Goal: Information Seeking & Learning: Check status

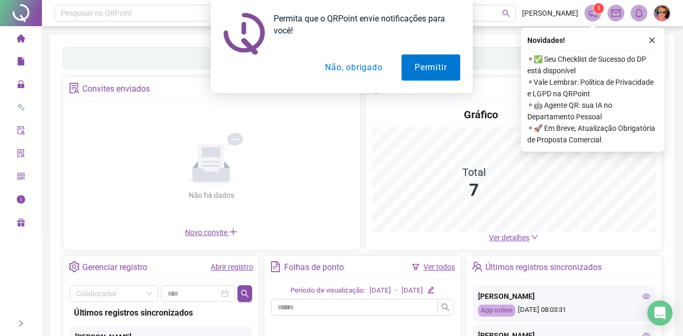
click at [650, 38] on div "Permita que o QRPoint envie notificações para você! Permitir Não, obrigado" at bounding box center [341, 46] width 683 height 93
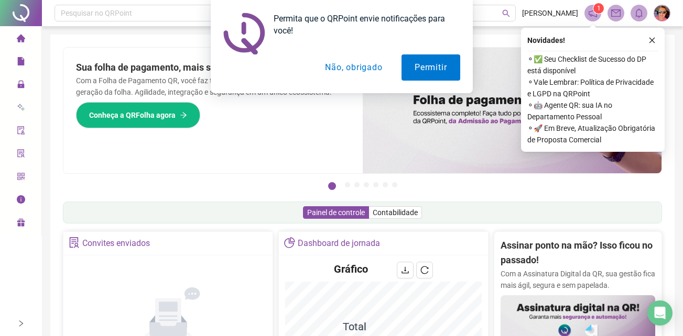
click at [650, 40] on div "Permita que o QRPoint envie notificações para você! Permitir Não, obrigado" at bounding box center [341, 46] width 683 height 93
click at [653, 39] on div "Permita que o QRPoint envie notificações para você! Permitir Não, obrigado" at bounding box center [341, 46] width 683 height 93
click at [336, 70] on button "Não, obrigado" at bounding box center [353, 67] width 83 height 26
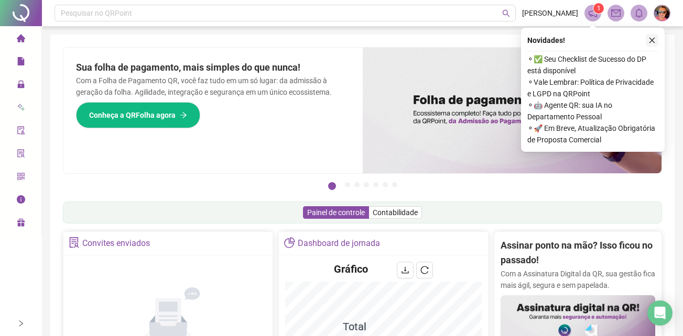
click at [656, 38] on button "button" at bounding box center [651, 40] width 13 height 13
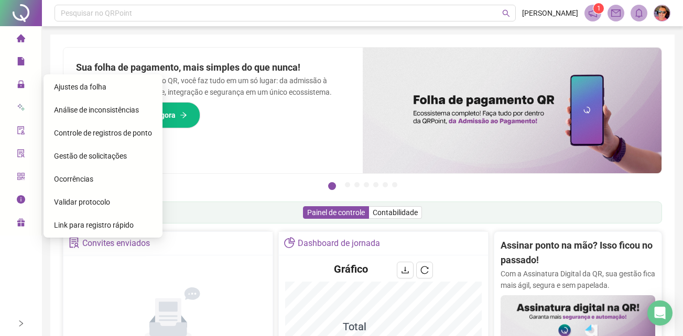
click at [104, 153] on span "Gestão de solicitações" at bounding box center [90, 156] width 73 height 8
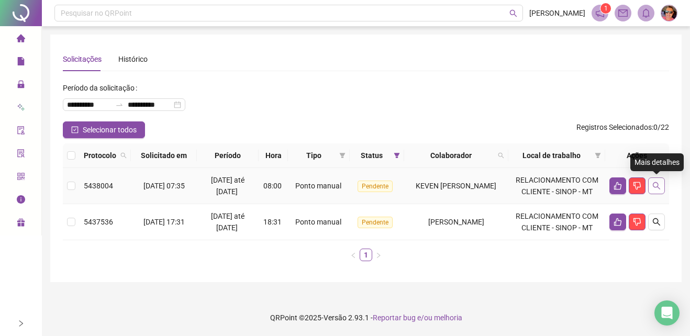
click at [659, 186] on icon "search" at bounding box center [657, 186] width 8 height 8
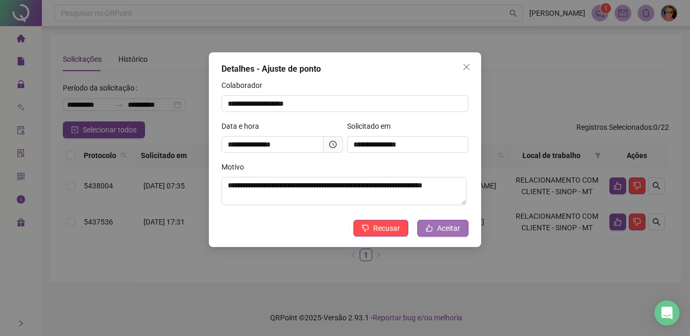
click at [453, 221] on button "Aceitar" at bounding box center [442, 228] width 51 height 17
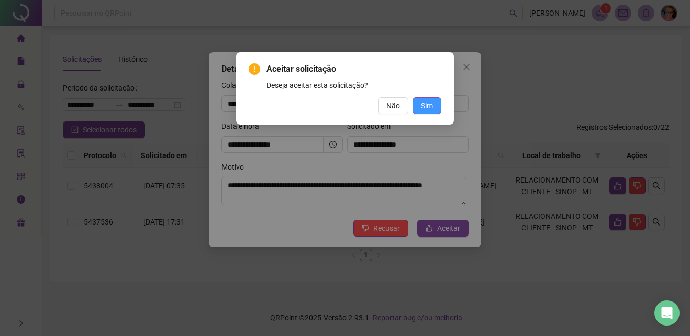
click at [431, 108] on span "Sim" at bounding box center [427, 106] width 12 height 12
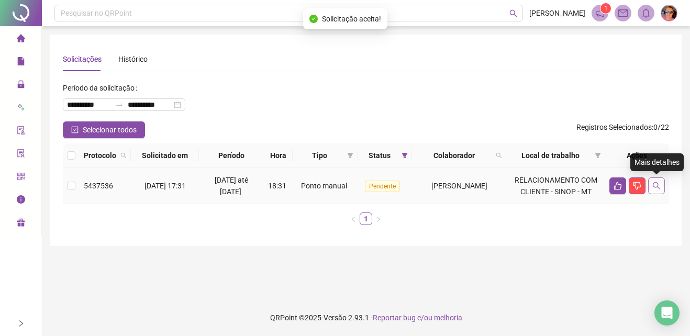
click at [662, 186] on button "button" at bounding box center [656, 186] width 17 height 17
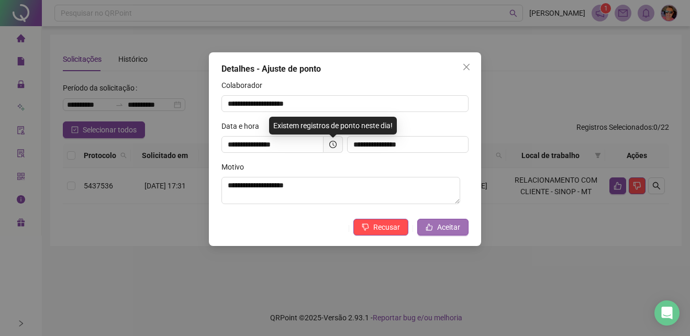
click at [456, 230] on span "Aceitar" at bounding box center [448, 228] width 23 height 12
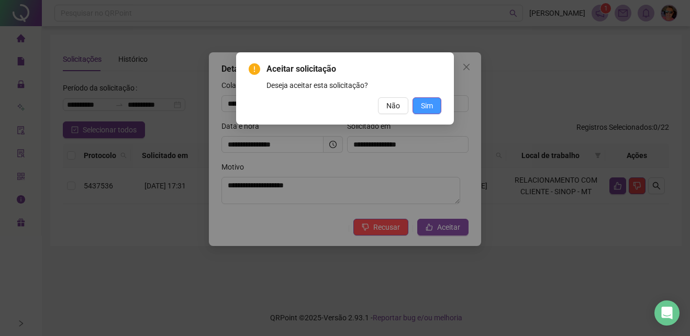
click at [436, 108] on button "Sim" at bounding box center [427, 105] width 29 height 17
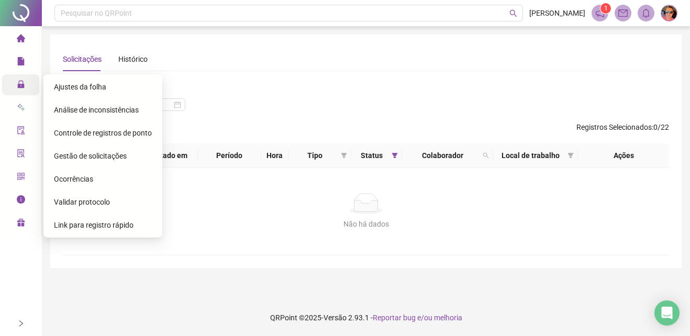
click at [20, 89] on span "lock" at bounding box center [21, 85] width 8 height 21
click at [126, 80] on div "Ajustes da folha" at bounding box center [103, 86] width 98 height 21
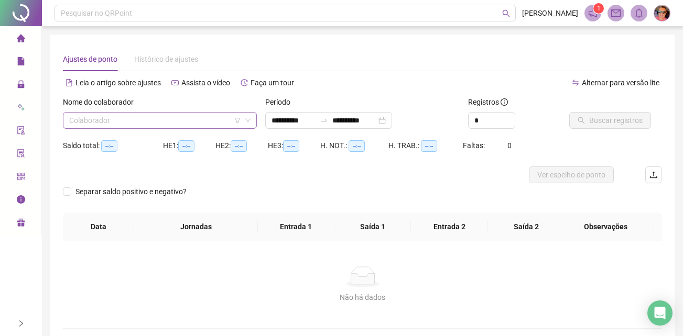
click at [198, 122] on input "search" at bounding box center [155, 121] width 172 height 16
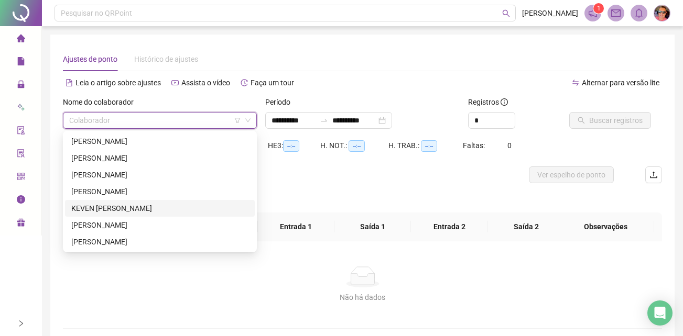
click at [134, 205] on div "KEVEN [PERSON_NAME]" at bounding box center [159, 209] width 177 height 12
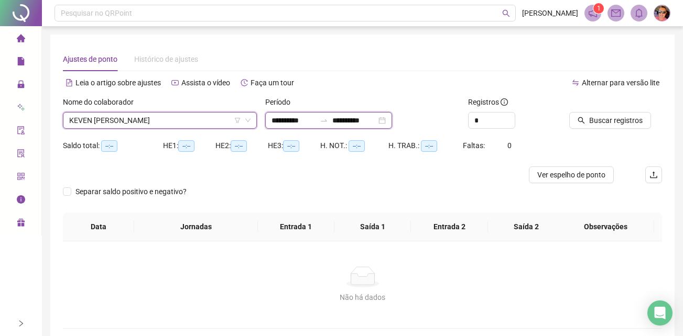
click at [310, 117] on input "**********" at bounding box center [293, 121] width 44 height 12
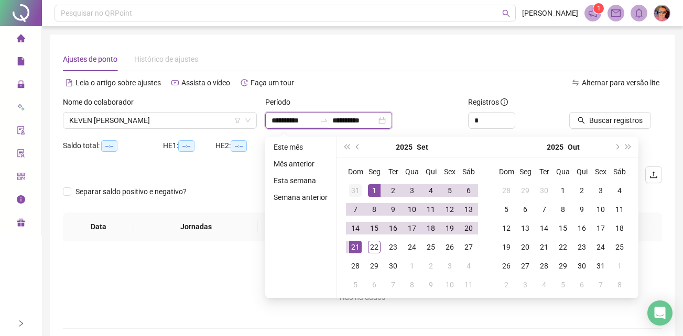
type input "**********"
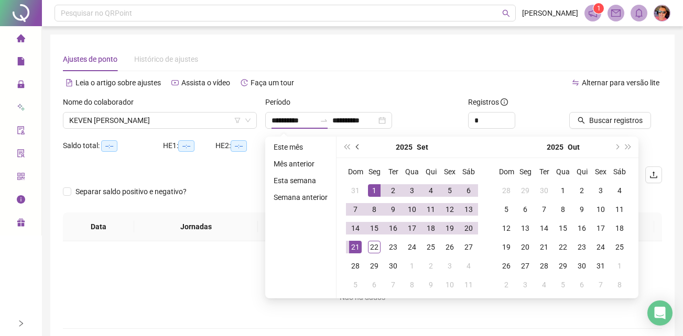
click at [359, 151] on button "prev-year" at bounding box center [358, 147] width 12 height 21
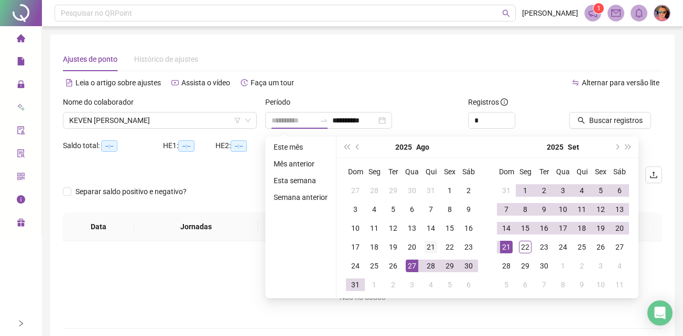
type input "**********"
click at [434, 246] on div "21" at bounding box center [430, 247] width 13 height 13
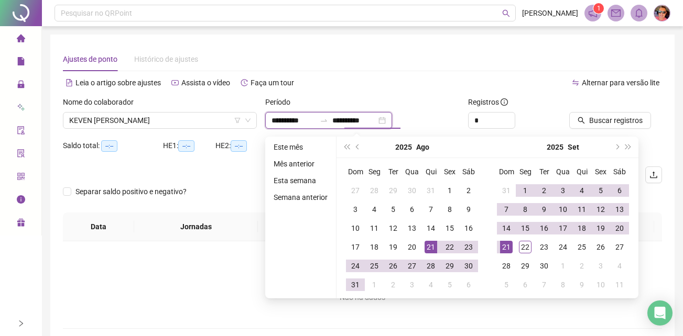
click at [392, 123] on div "**********" at bounding box center [328, 120] width 127 height 17
type input "**********"
click at [622, 228] on div "20" at bounding box center [619, 228] width 13 height 13
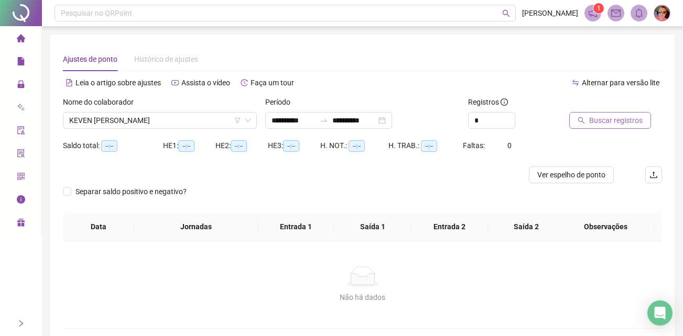
click at [634, 120] on span "Buscar registros" at bounding box center [615, 121] width 53 height 12
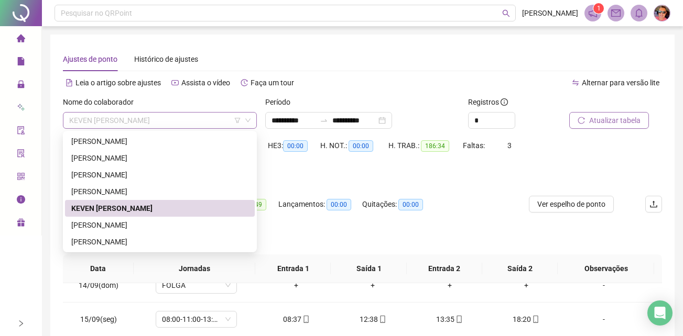
click at [174, 118] on span "KEVEN [PERSON_NAME]" at bounding box center [159, 121] width 181 height 16
click at [497, 178] on div "HE 1 contabilizada no banco de horas" at bounding box center [362, 175] width 599 height 12
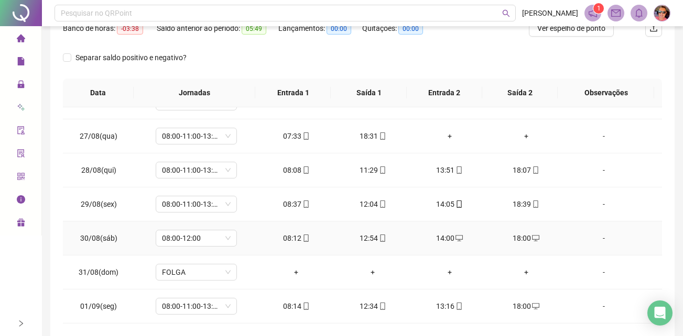
scroll to position [314, 0]
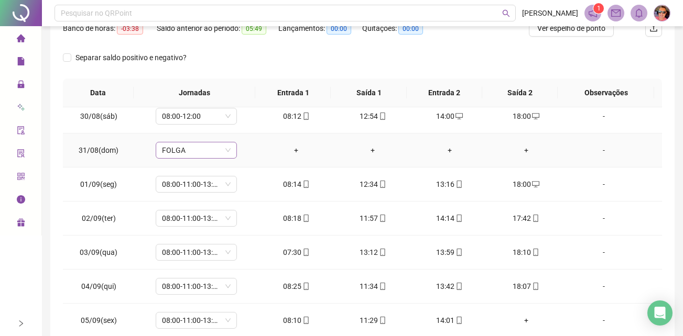
click at [219, 151] on span "FOLGA" at bounding box center [196, 150] width 69 height 16
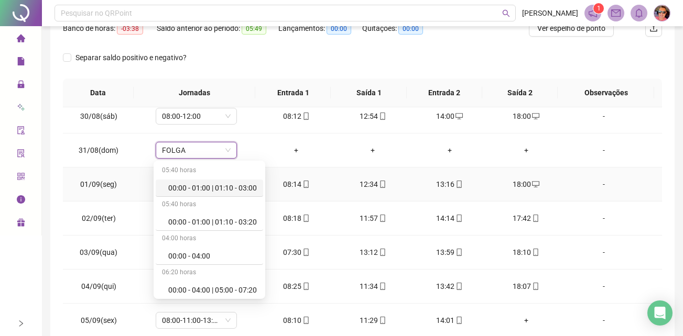
click at [68, 185] on td "01/09(seg)" at bounding box center [98, 185] width 71 height 34
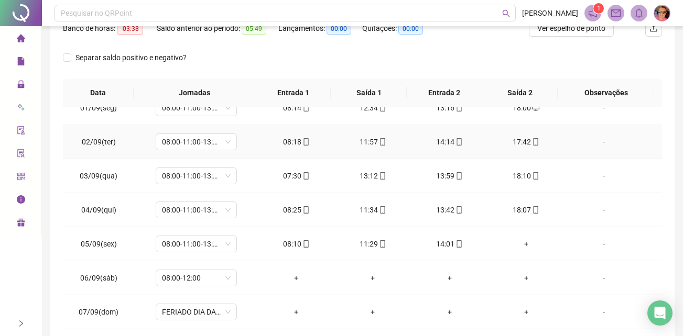
scroll to position [471, 0]
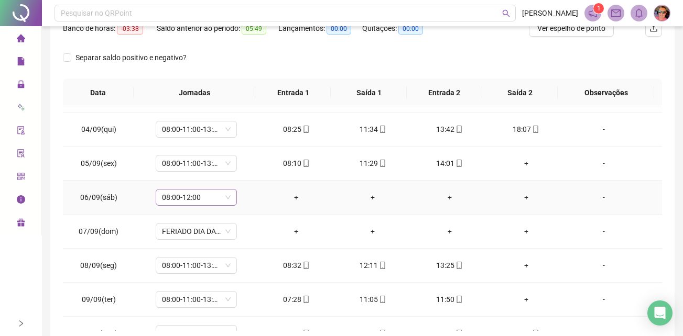
click at [231, 197] on div "08:00-12:00" at bounding box center [196, 197] width 81 height 17
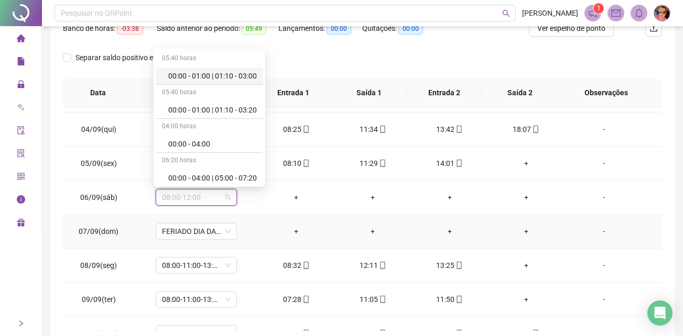
click at [128, 218] on td "07/09(dom)" at bounding box center [98, 232] width 71 height 34
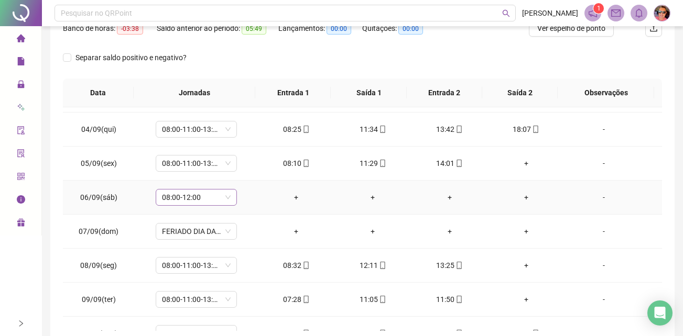
click at [223, 196] on span "08:00-12:00" at bounding box center [196, 198] width 69 height 16
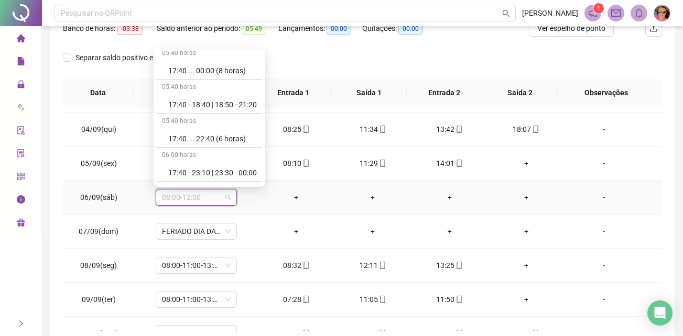
scroll to position [6676, 0]
